Goal: Information Seeking & Learning: Learn about a topic

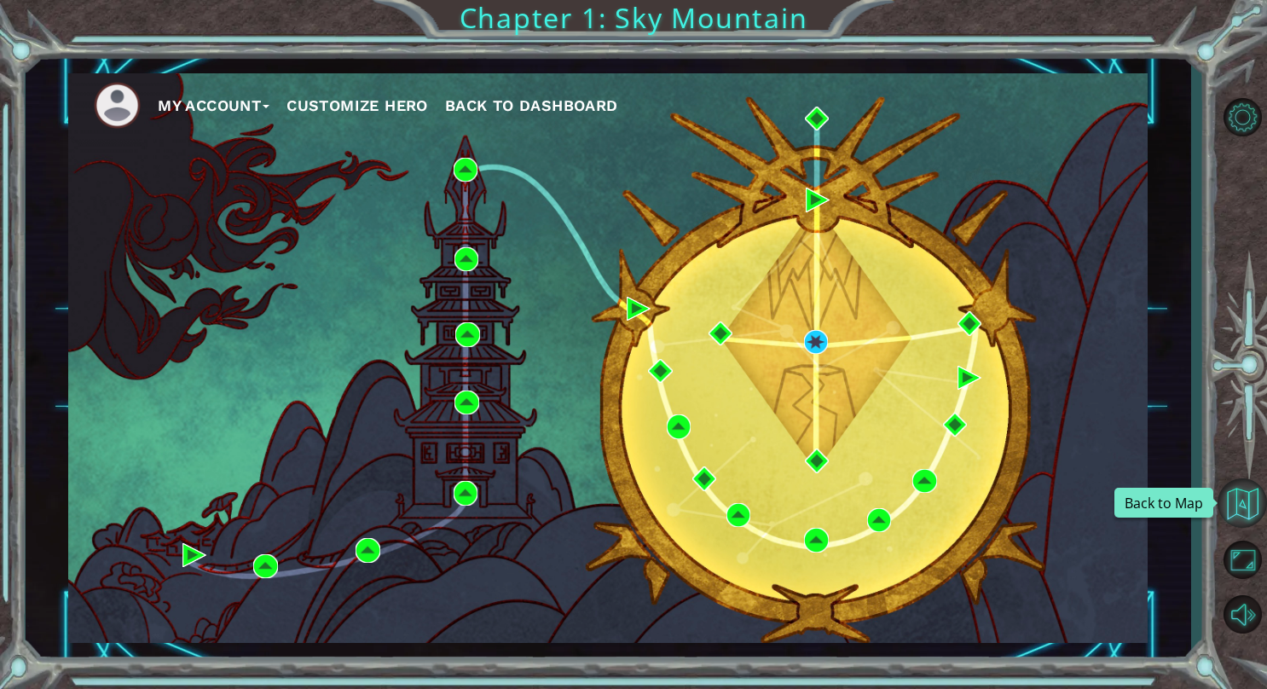
click at [1255, 503] on button "Back to Map" at bounding box center [1241, 502] width 49 height 49
click at [1227, 508] on button "Back to Map" at bounding box center [1241, 502] width 49 height 49
click at [505, 96] on span "Back to Dashboard" at bounding box center [531, 105] width 173 height 18
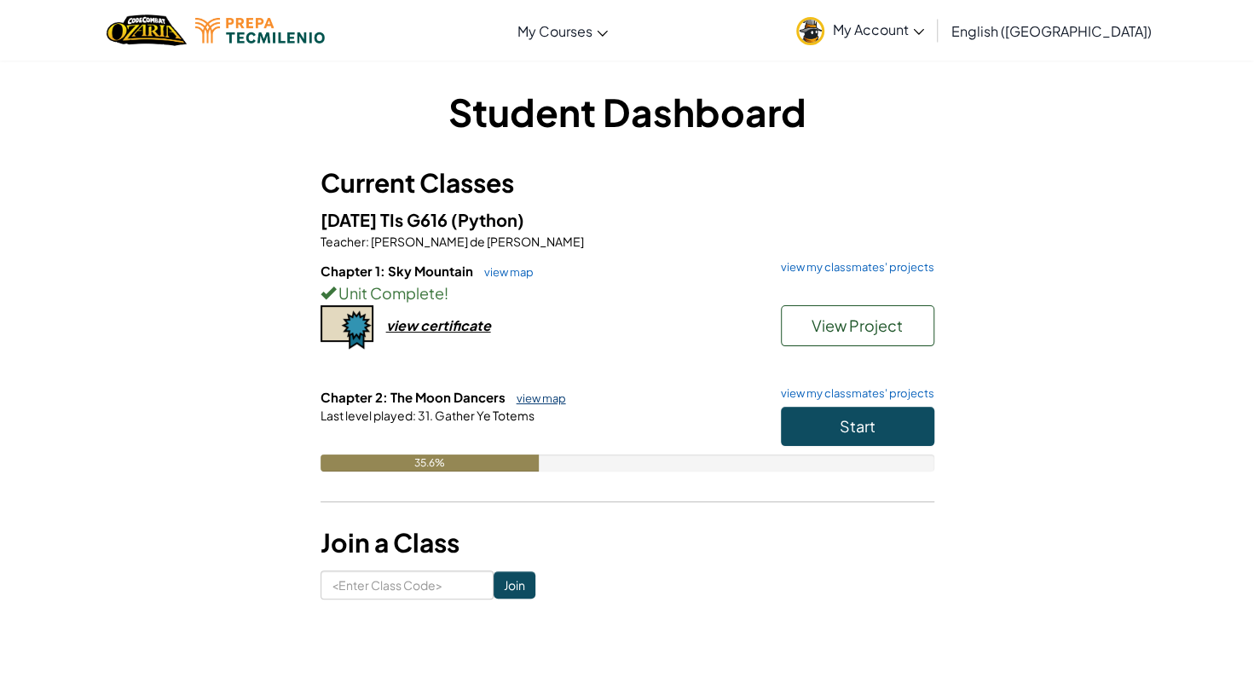
click at [531, 396] on link "view map" at bounding box center [537, 398] width 58 height 14
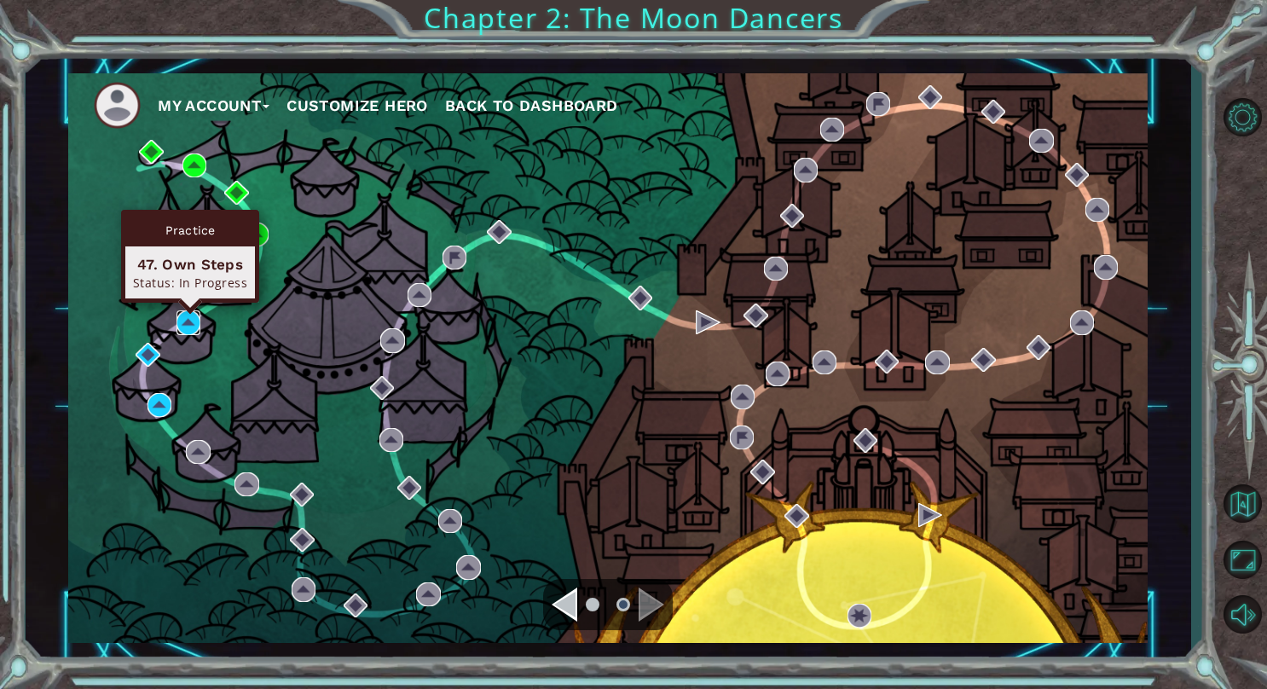
click at [186, 322] on img at bounding box center [188, 322] width 24 height 24
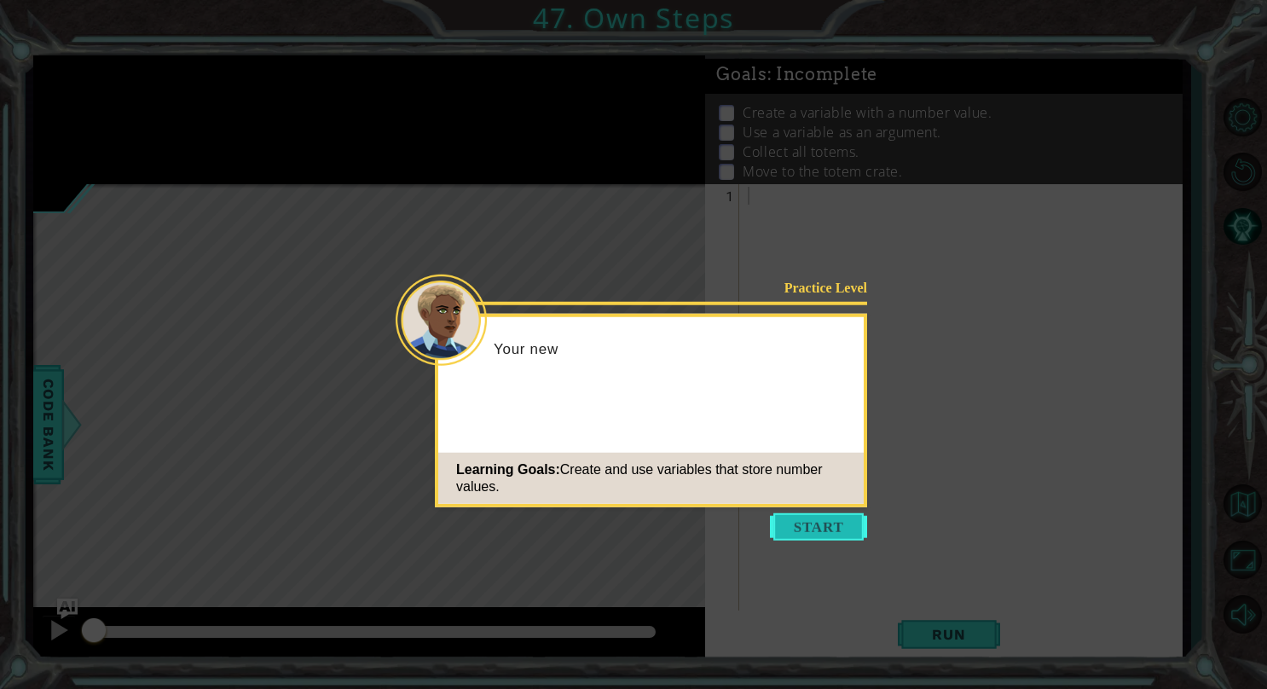
click at [810, 539] on button "Start" at bounding box center [818, 526] width 97 height 27
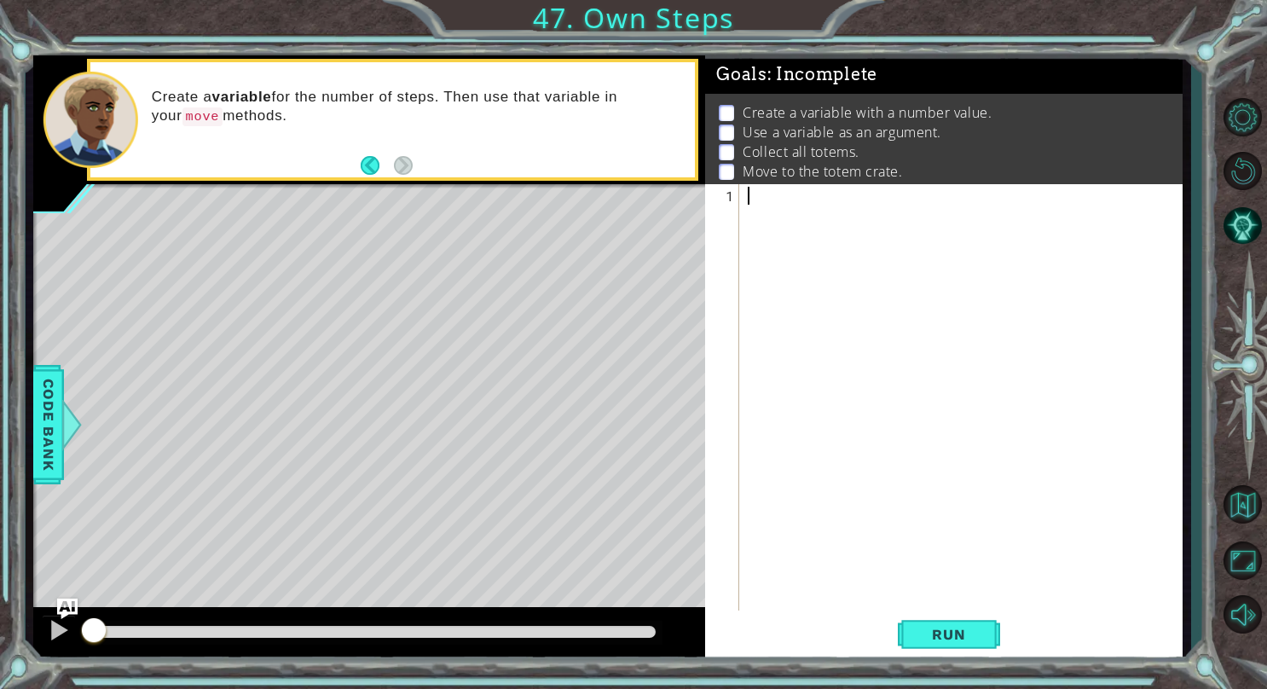
paste textarea "Hero.moveRight(a)"
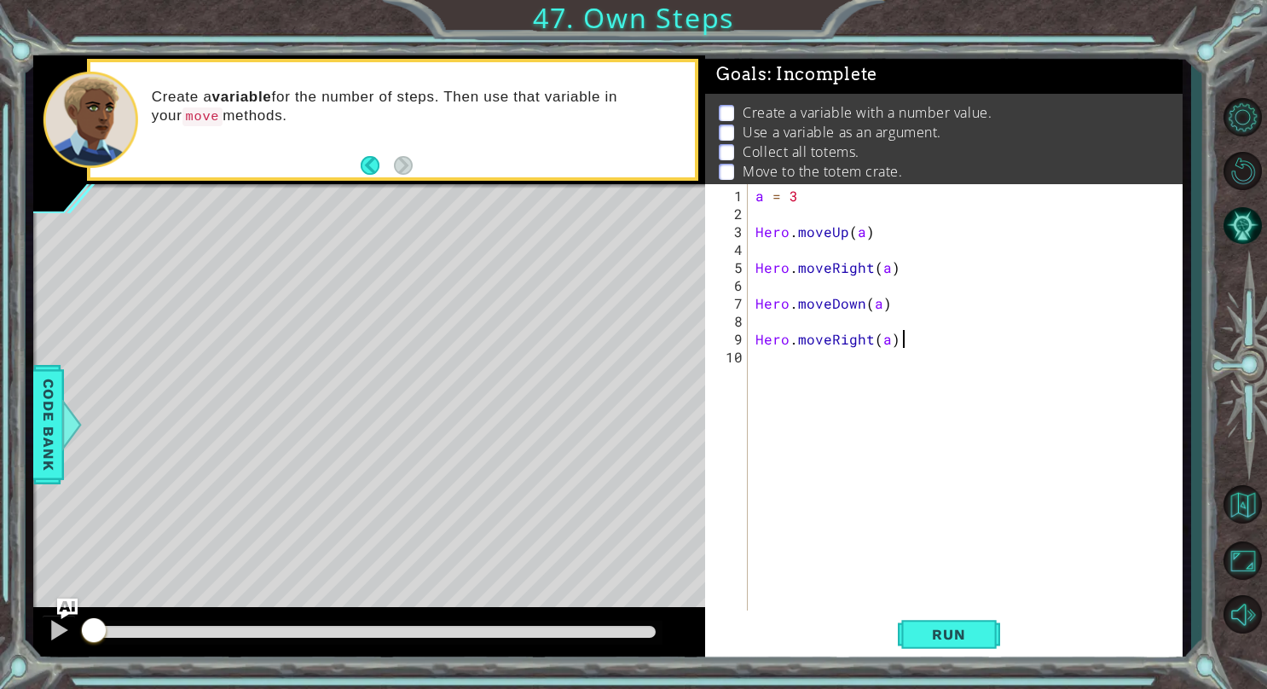
click at [760, 340] on div "a = 3 Hero . moveUp ( a ) Hero . moveRight ( a ) Hero . moveDown ( a ) Hero . m…" at bounding box center [969, 419] width 434 height 465
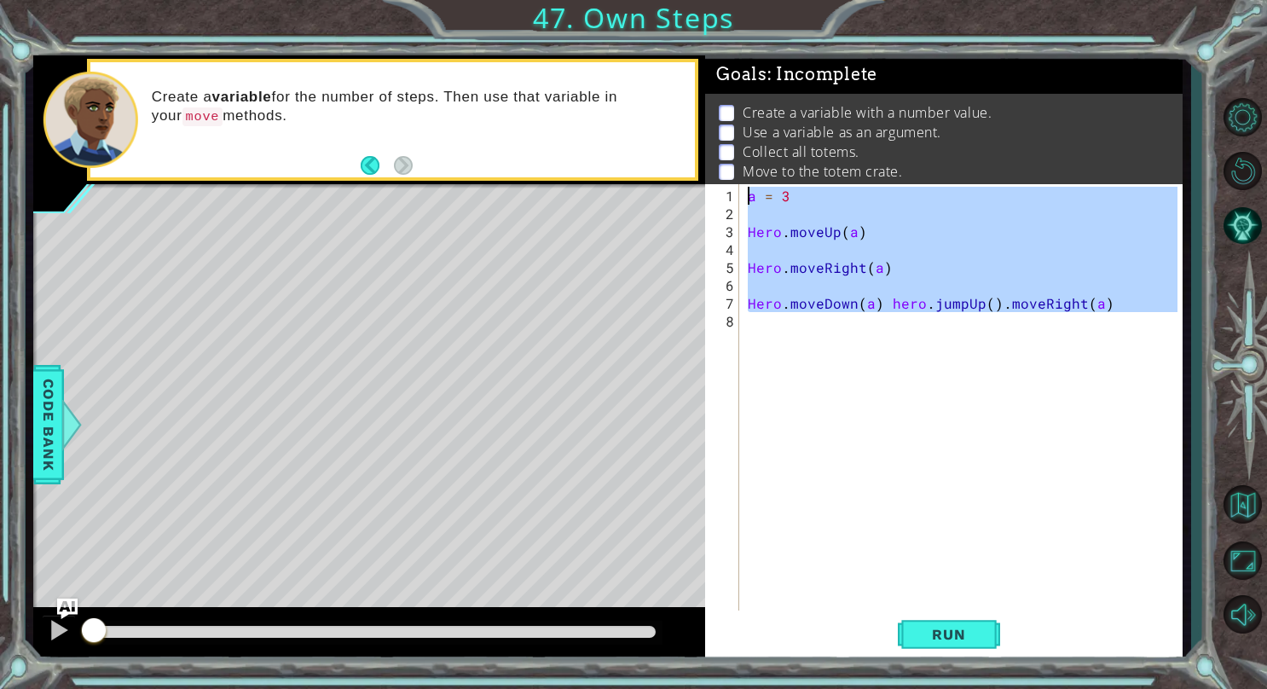
drag, startPoint x: 1081, startPoint y: 329, endPoint x: 743, endPoint y: 176, distance: 371.6
click at [743, 176] on div "Goals : Incomplete Create a variable with a number value. Use a variable as an …" at bounding box center [943, 358] width 477 height 606
type textarea "a = 3"
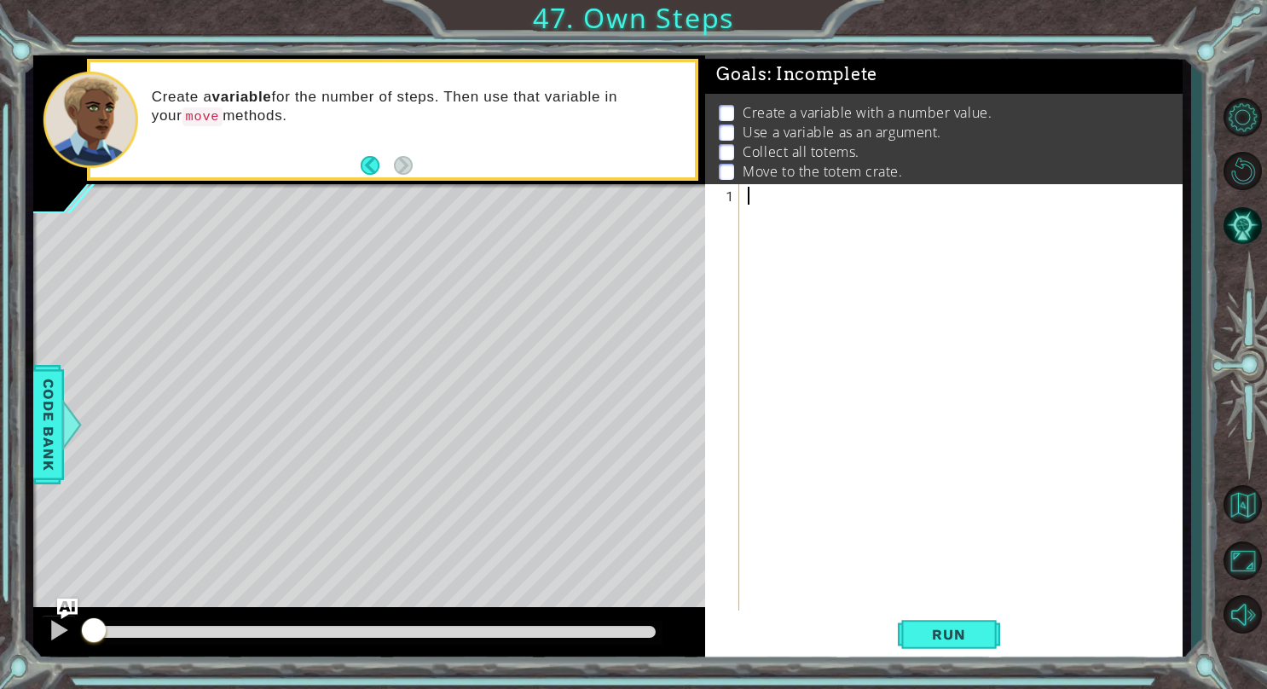
paste textarea "Hero.moveRight(a)"
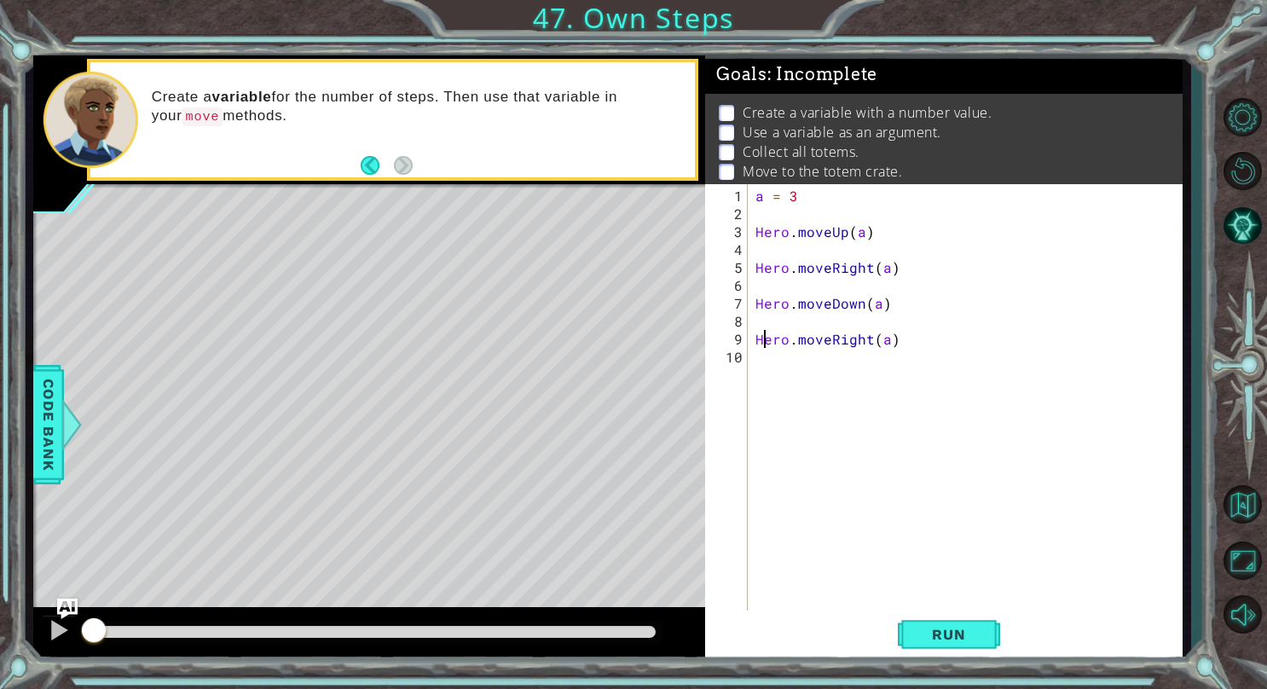
click at [761, 334] on div "a = 3 Hero . moveUp ( a ) Hero . moveRight ( a ) Hero . moveDown ( a ) Hero . m…" at bounding box center [969, 419] width 434 height 465
click at [758, 295] on div "a = 3 Hero . moveUp ( a ) Hero . moveRight ( a ) Hero . moveDown ( a ) hero . m…" at bounding box center [965, 419] width 442 height 465
click at [754, 266] on div "a = 3 Hero . moveUp ( a ) Hero . moveRight ( a ) hero . moveDown ( a ) hero . m…" at bounding box center [965, 419] width 442 height 465
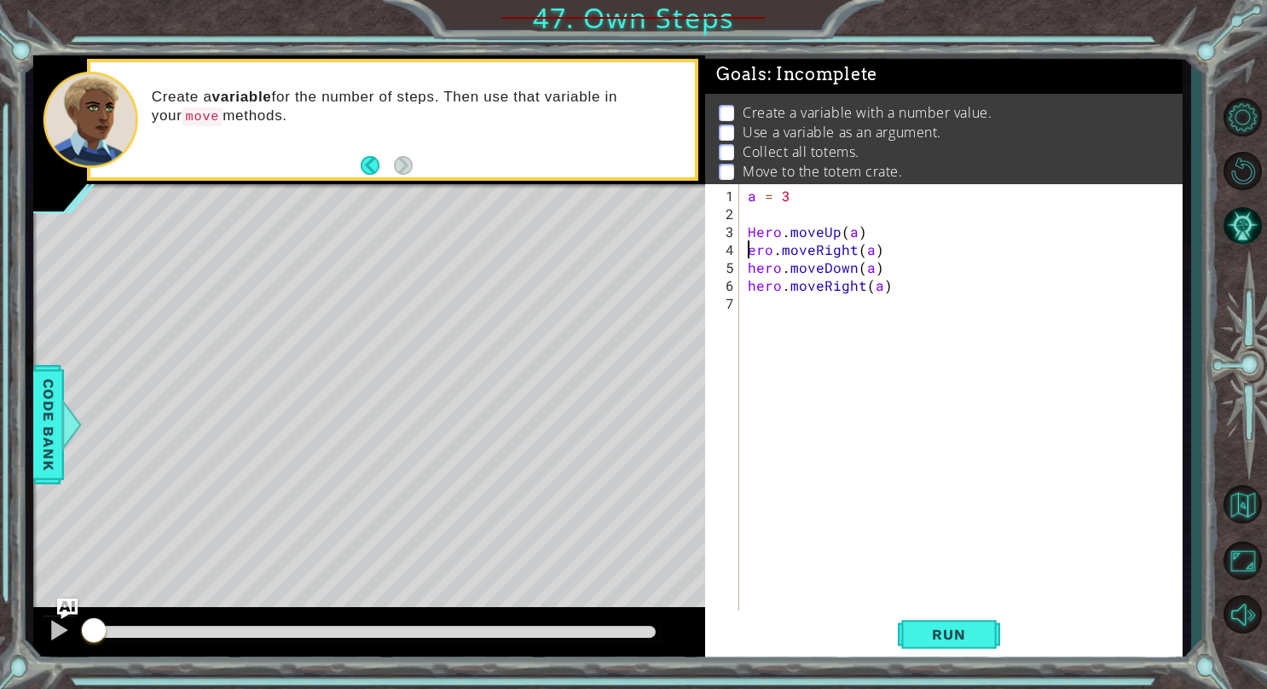
type textarea "hero.moveRight(a)"
